Goal: Information Seeking & Learning: Learn about a topic

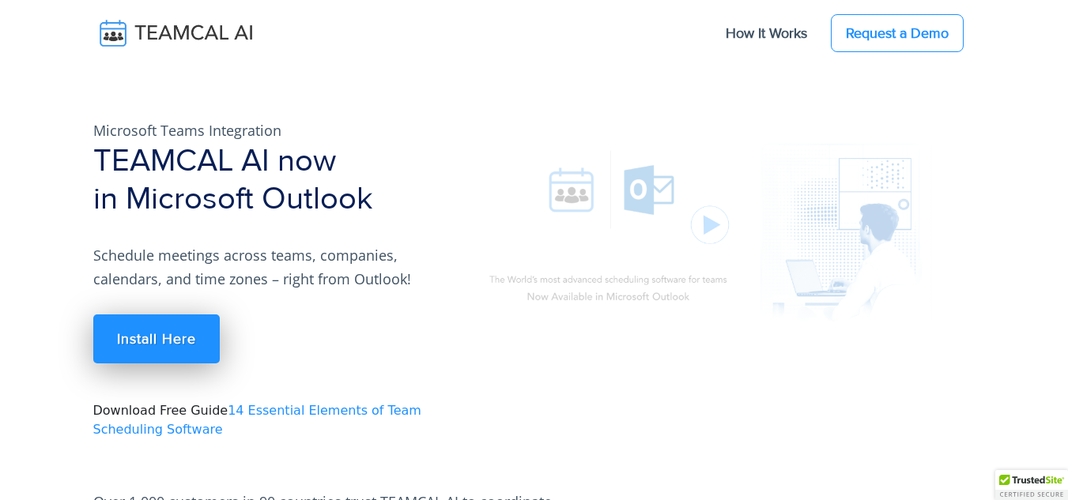
click at [692, 228] on img at bounding box center [710, 228] width 474 height 267
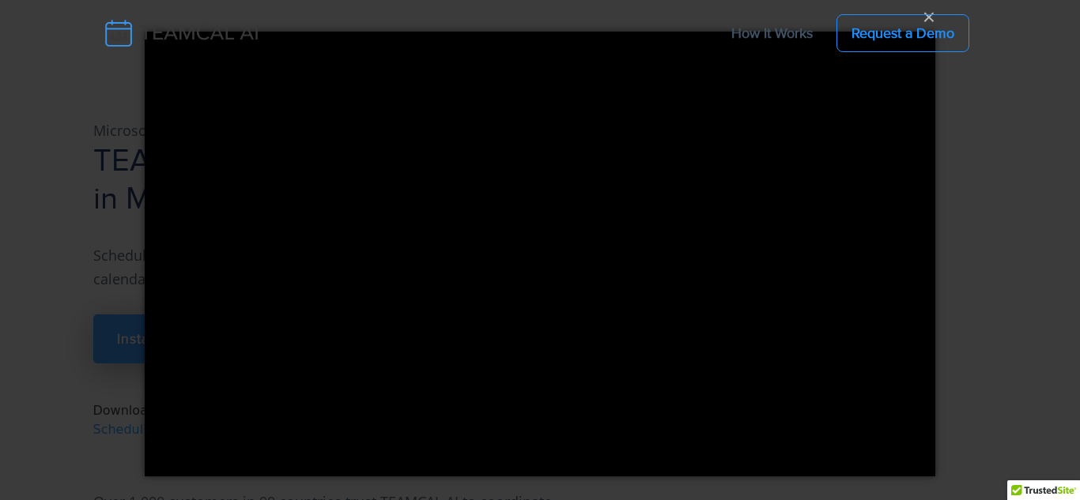
click at [968, 104] on div "× Loading..." at bounding box center [540, 250] width 1080 height 500
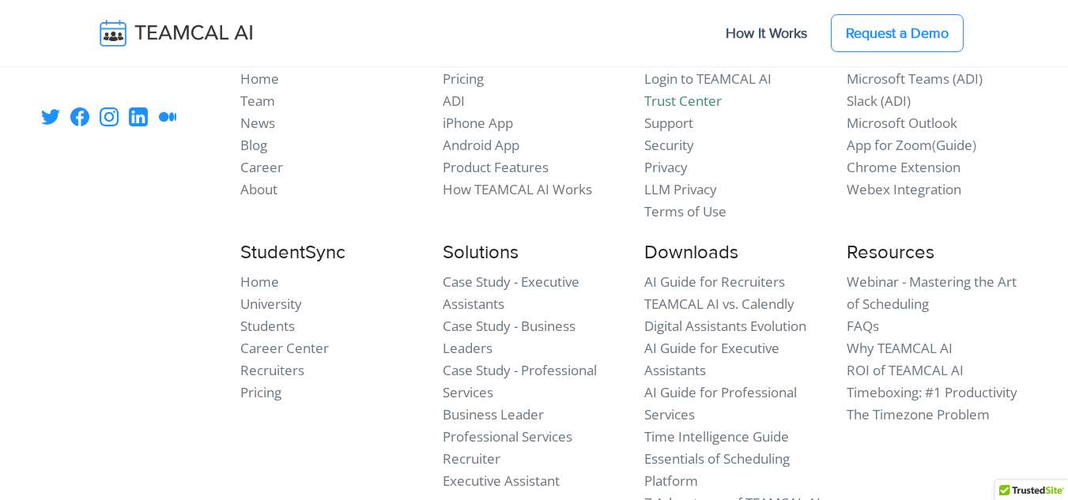
scroll to position [7425, 0]
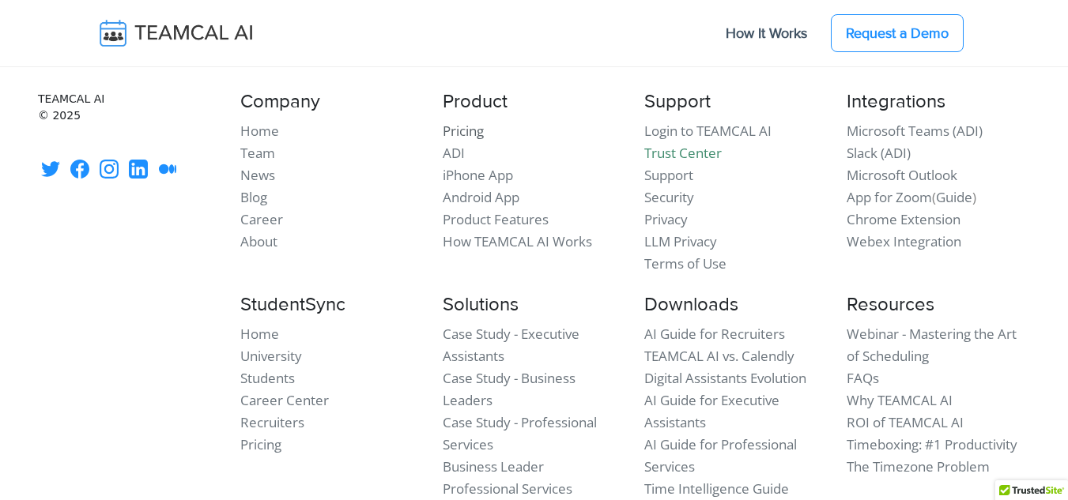
click at [467, 140] on link "Pricing" at bounding box center [463, 131] width 41 height 18
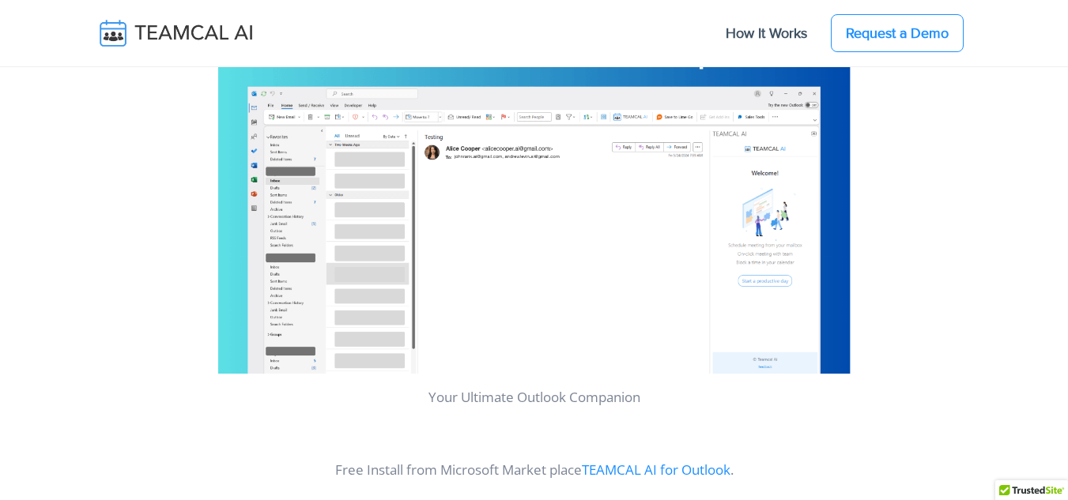
scroll to position [891, 0]
